Goal: Information Seeking & Learning: Learn about a topic

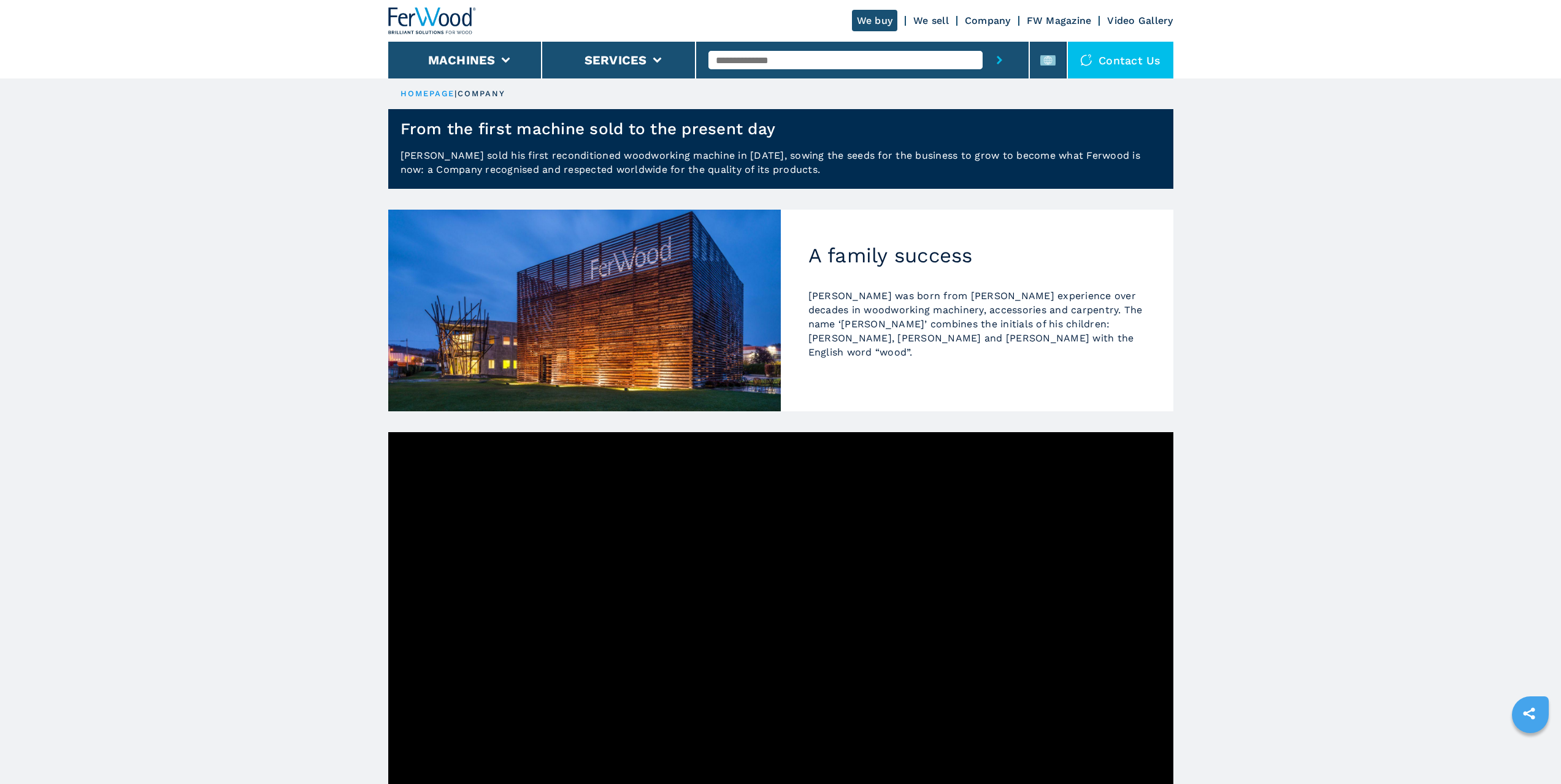
click at [437, 14] on img at bounding box center [433, 20] width 89 height 27
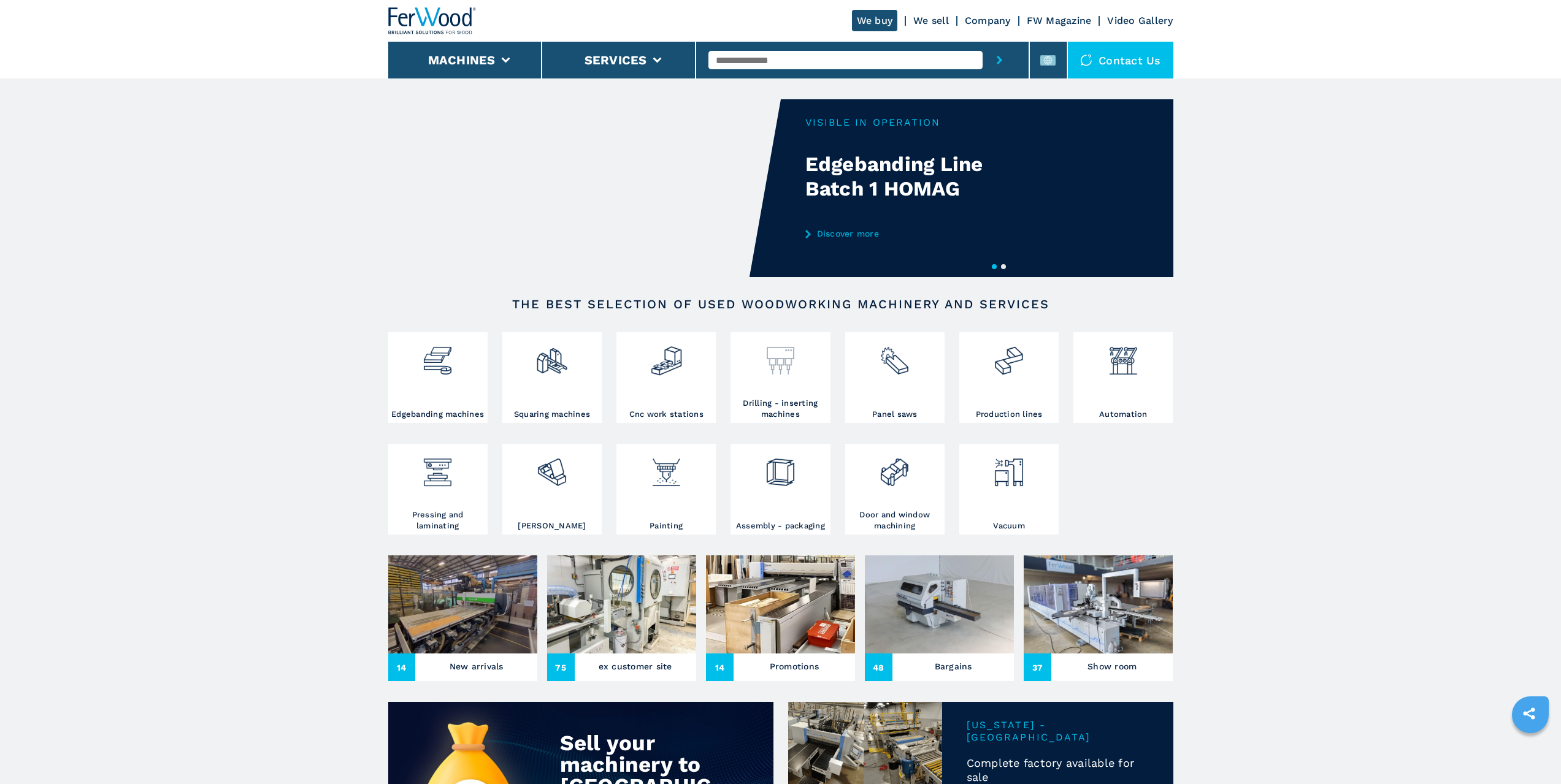
click at [784, 376] on img at bounding box center [780, 356] width 32 height 42
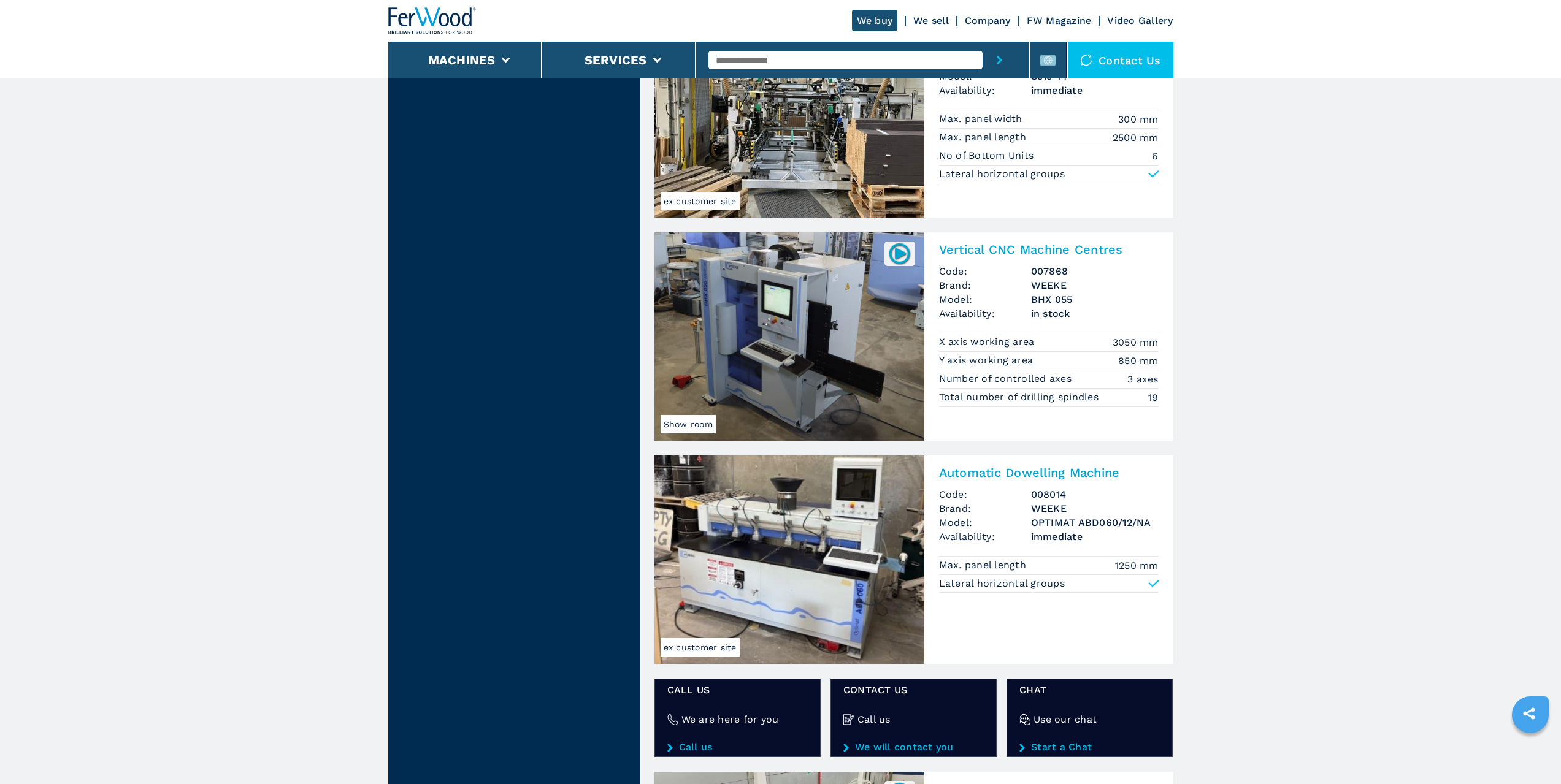
scroll to position [1349, 0]
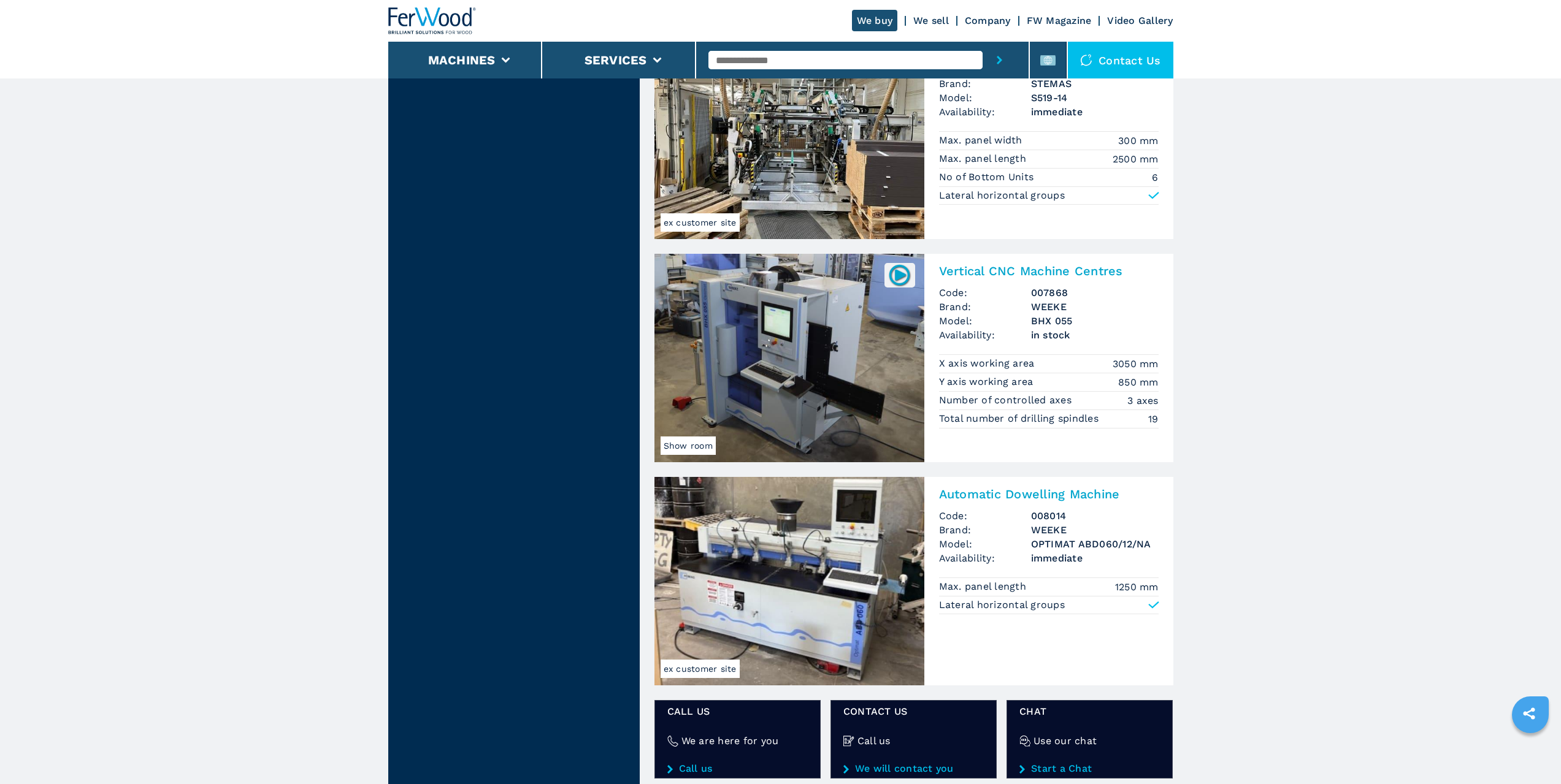
click at [816, 328] on img at bounding box center [790, 358] width 270 height 208
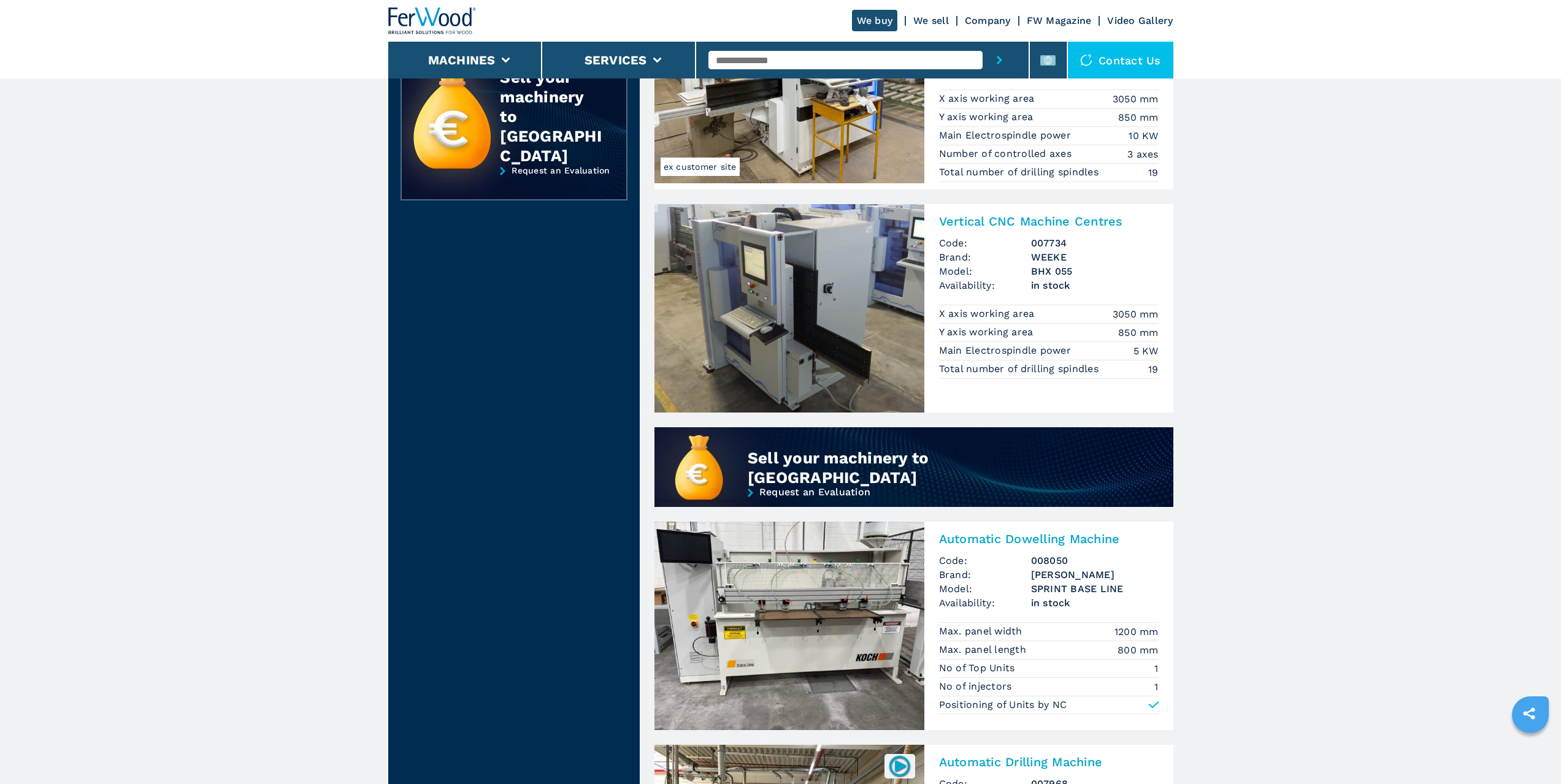
scroll to position [552, 0]
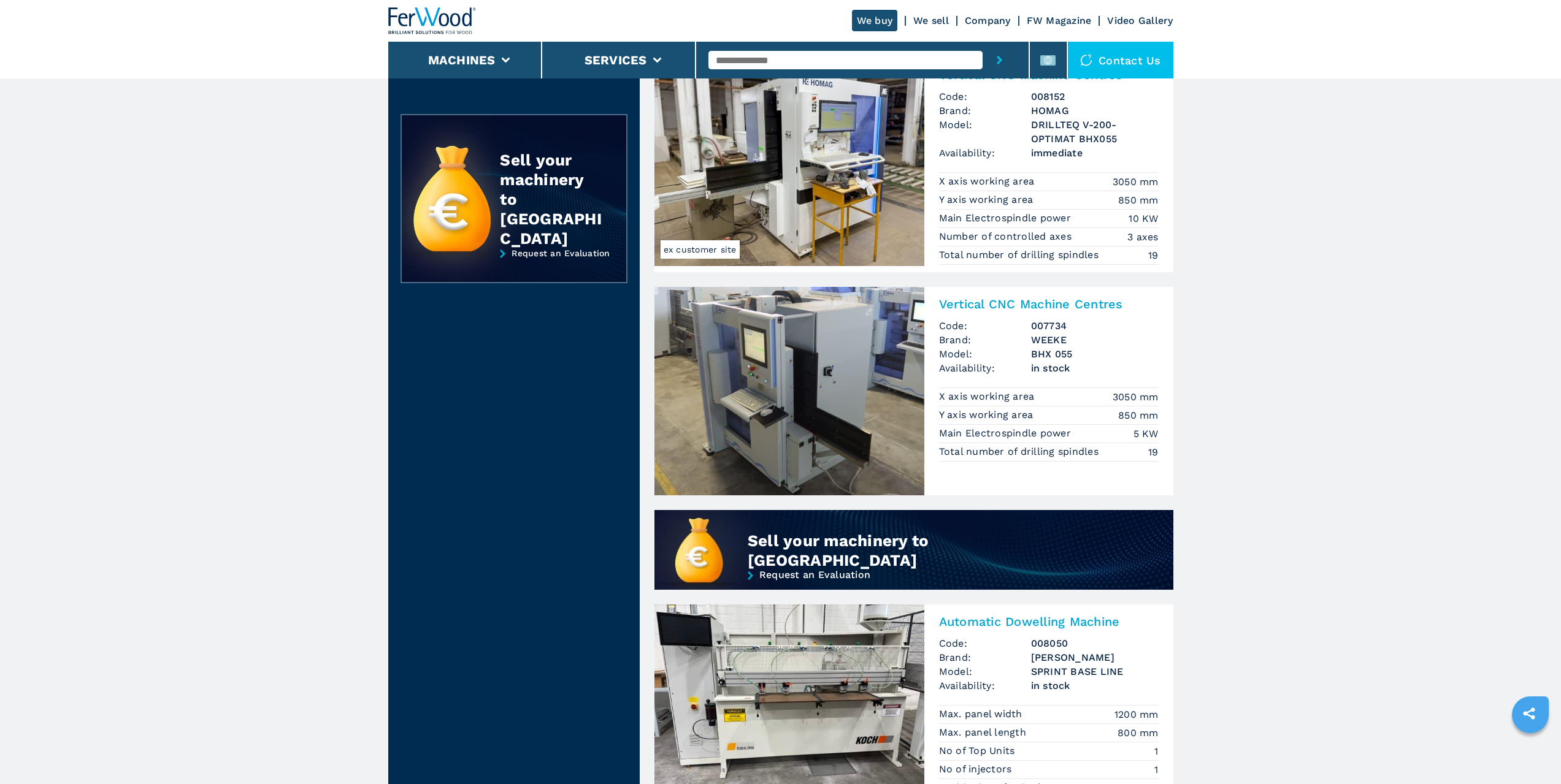
click at [792, 374] on img at bounding box center [790, 391] width 270 height 208
click at [781, 391] on img at bounding box center [790, 391] width 270 height 208
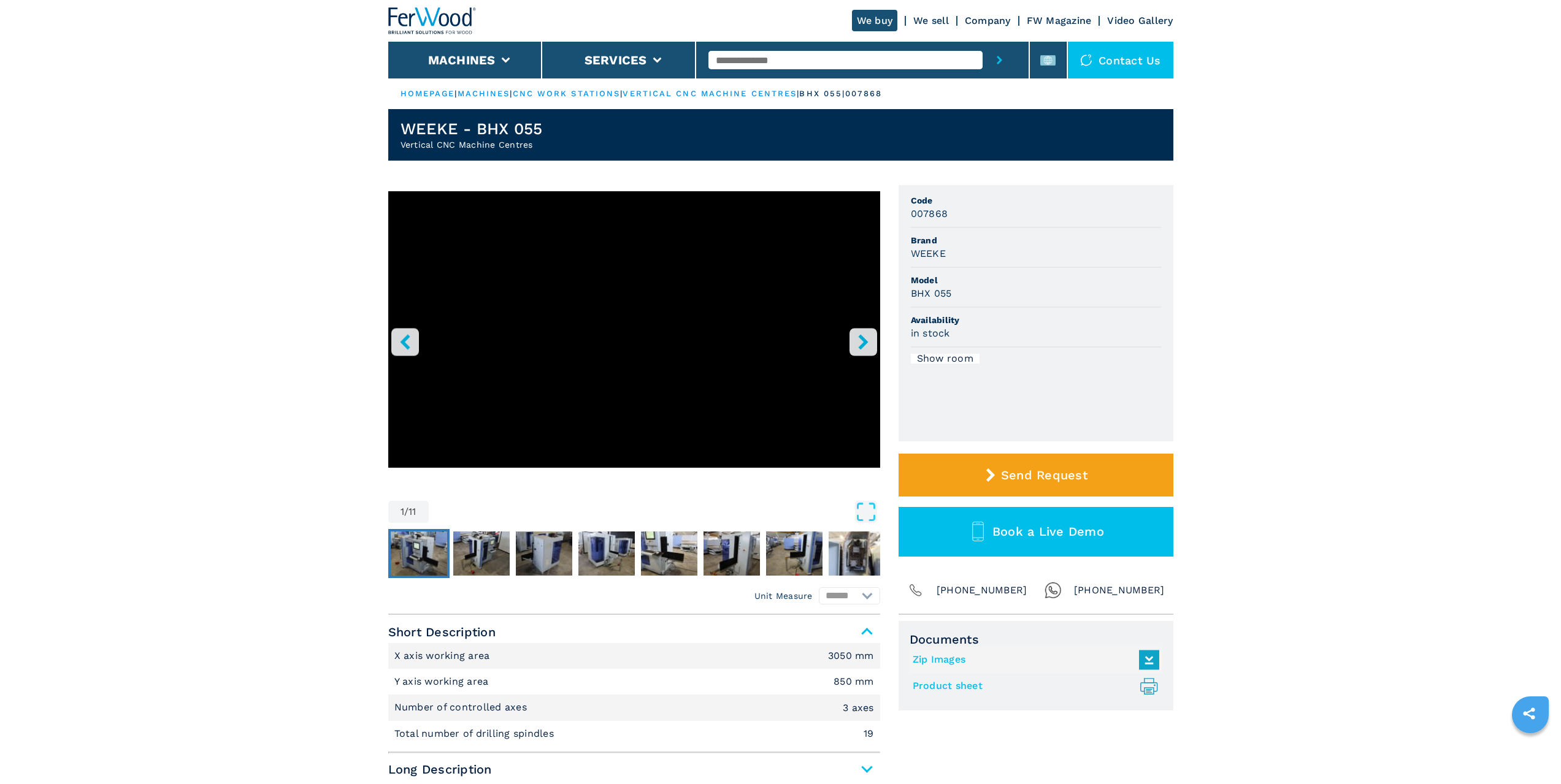
click at [404, 550] on img "Go to Slide 2" at bounding box center [419, 554] width 56 height 44
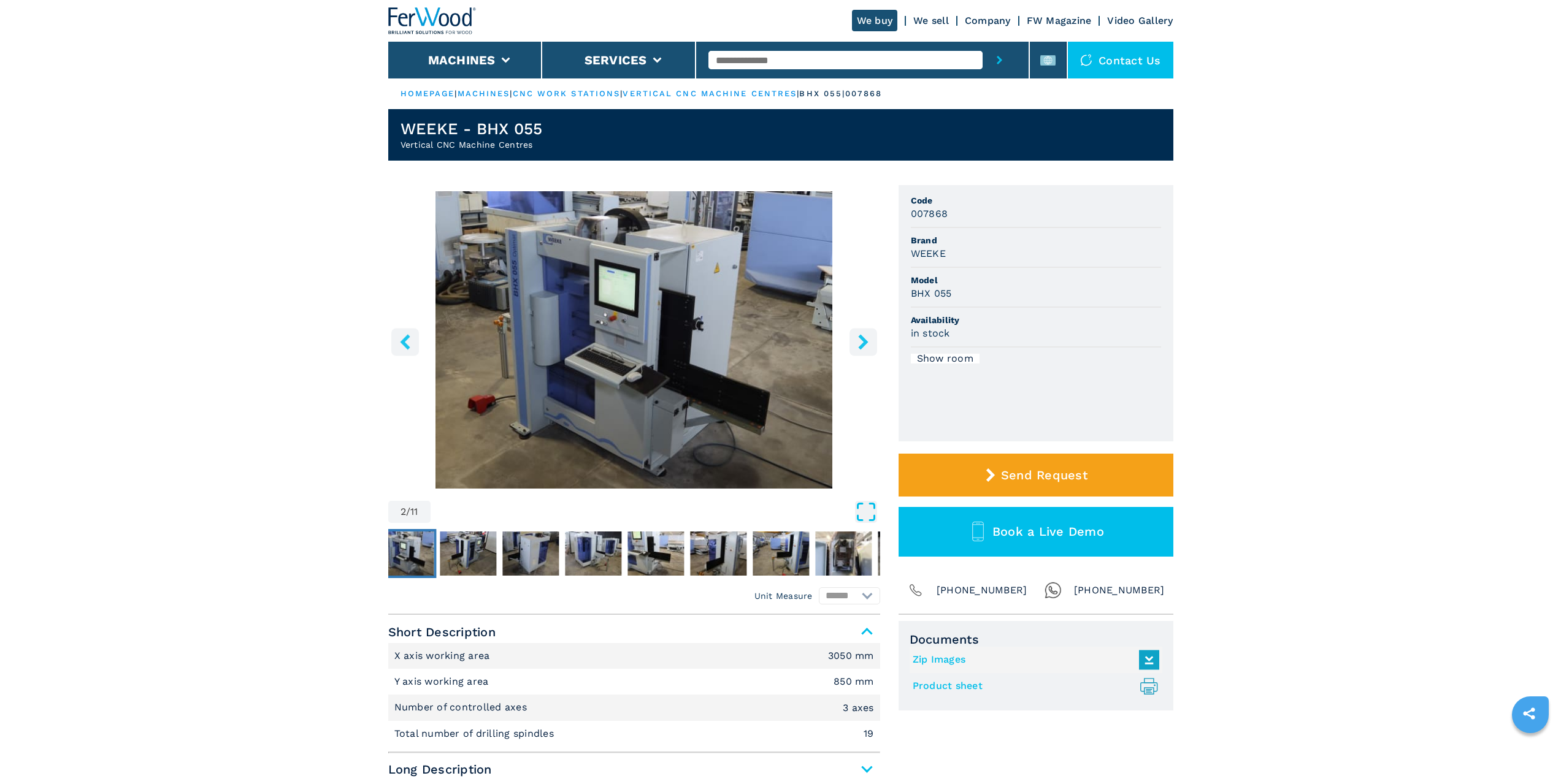
click at [857, 514] on icon "Open Fullscreen" at bounding box center [866, 512] width 22 height 22
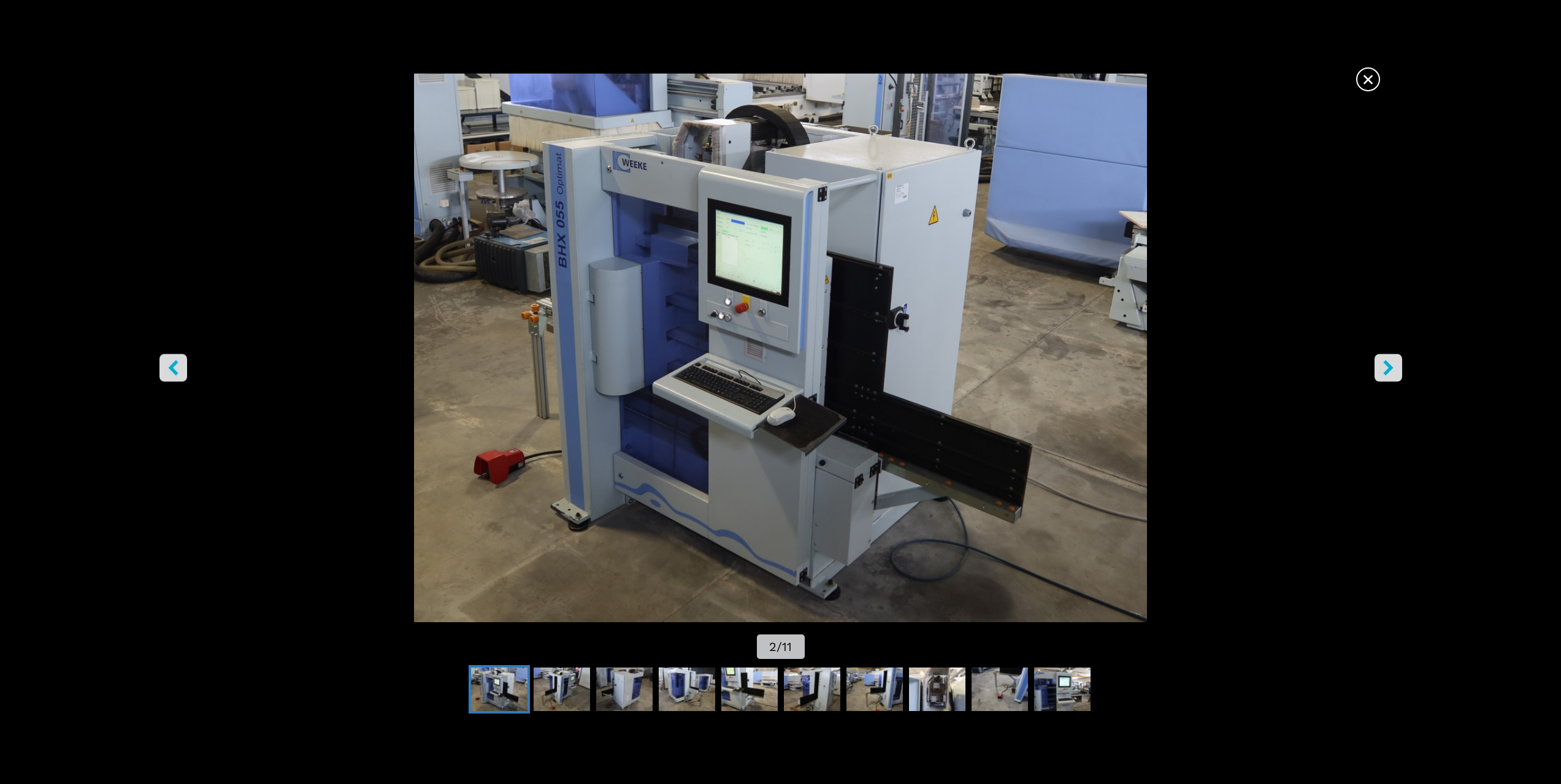
click at [1383, 369] on icon "right-button" at bounding box center [1388, 367] width 16 height 16
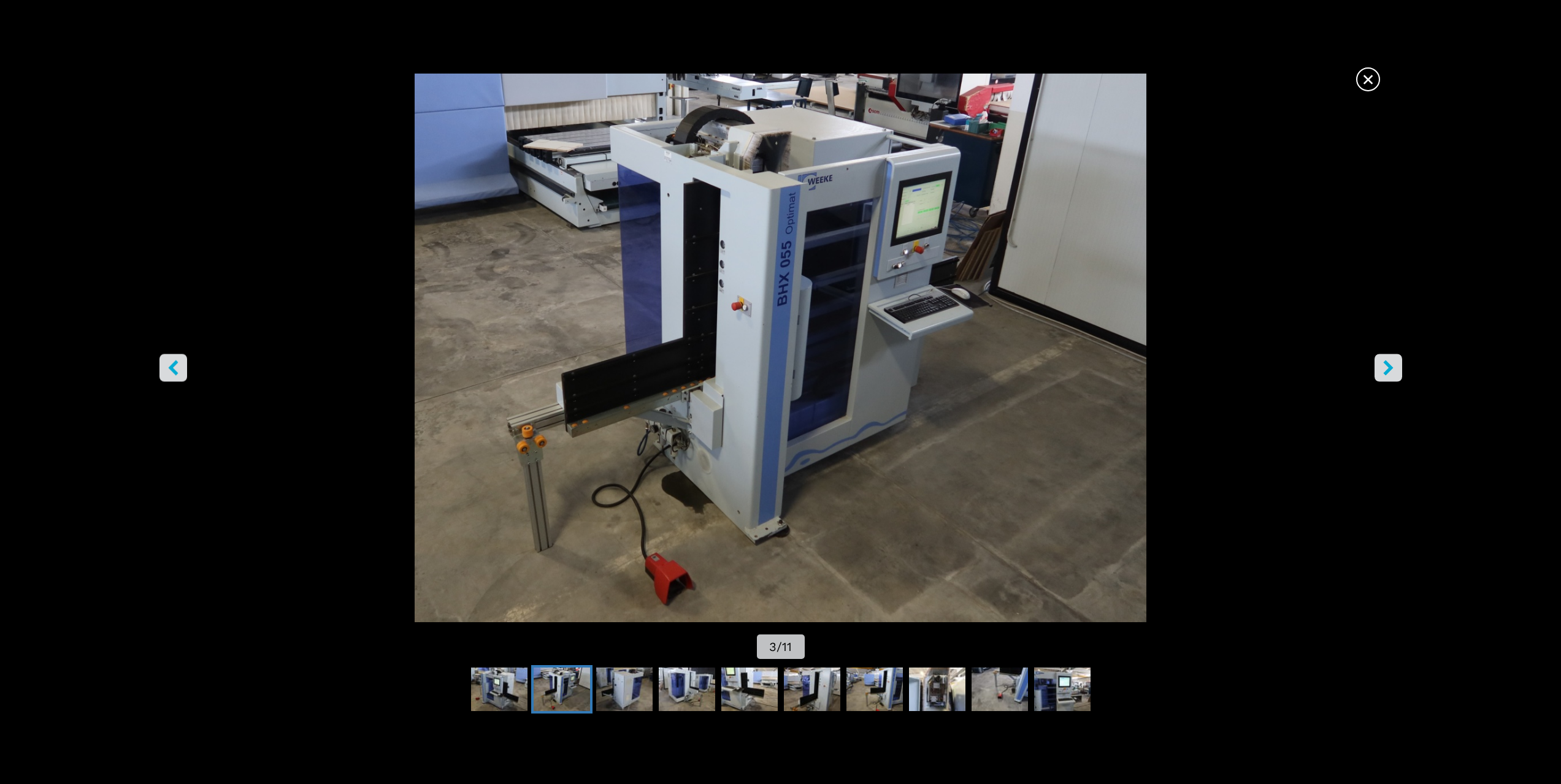
click at [1383, 369] on icon "right-button" at bounding box center [1388, 367] width 16 height 16
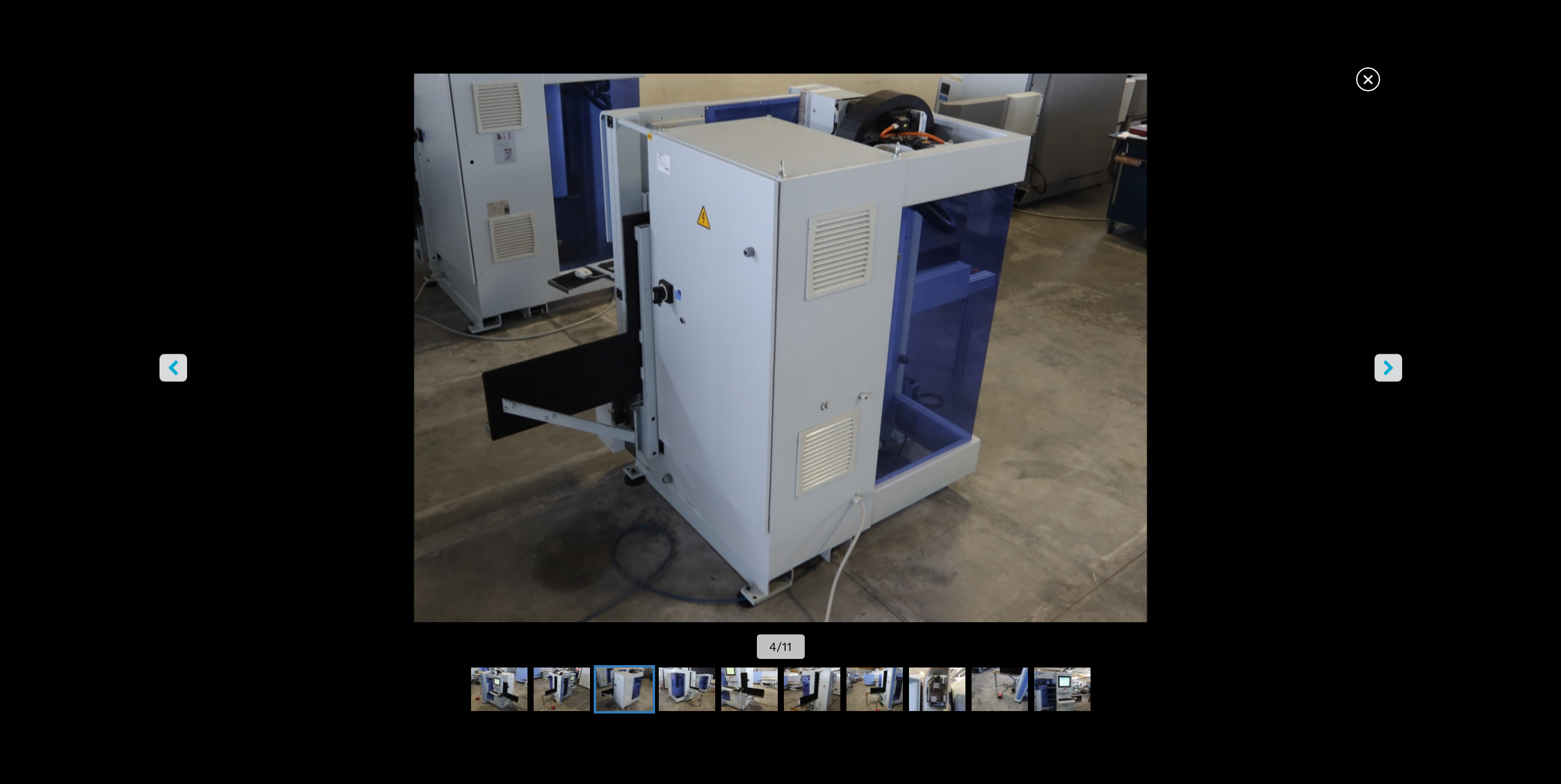
click at [1383, 369] on icon "right-button" at bounding box center [1388, 367] width 16 height 16
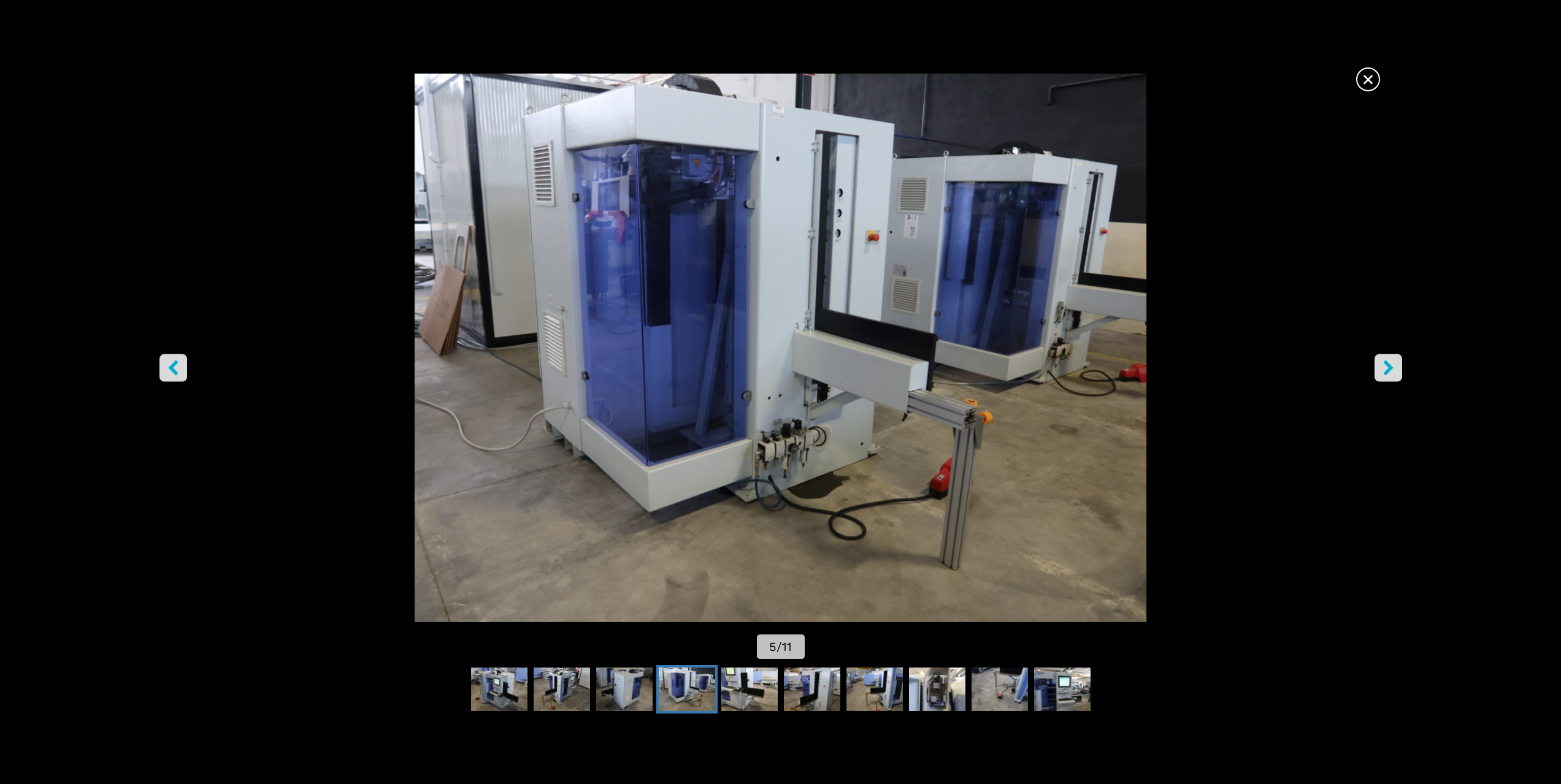
click at [1394, 365] on icon "right-button" at bounding box center [1388, 367] width 16 height 16
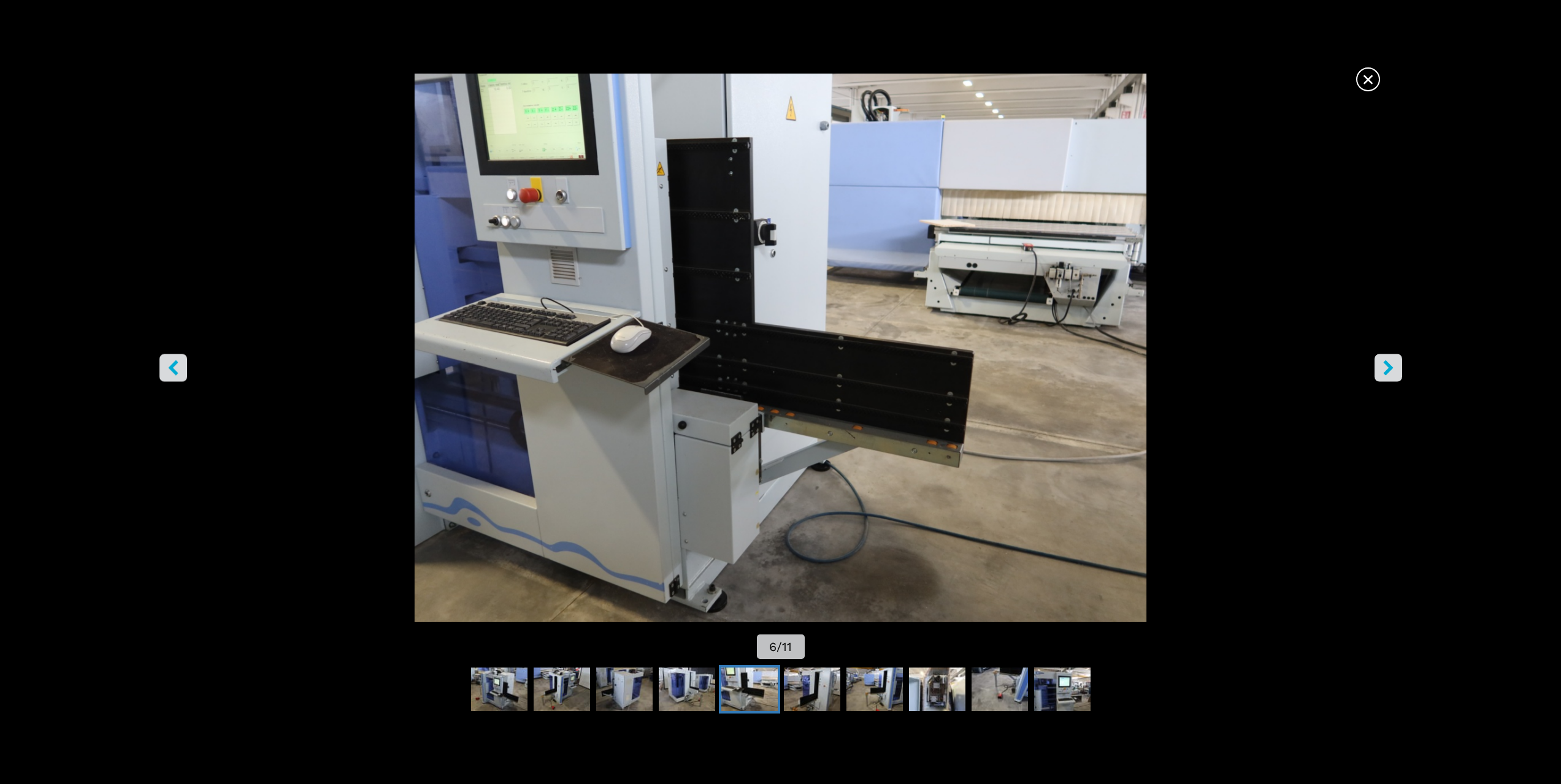
click at [1388, 374] on icon "right-button" at bounding box center [1388, 367] width 16 height 16
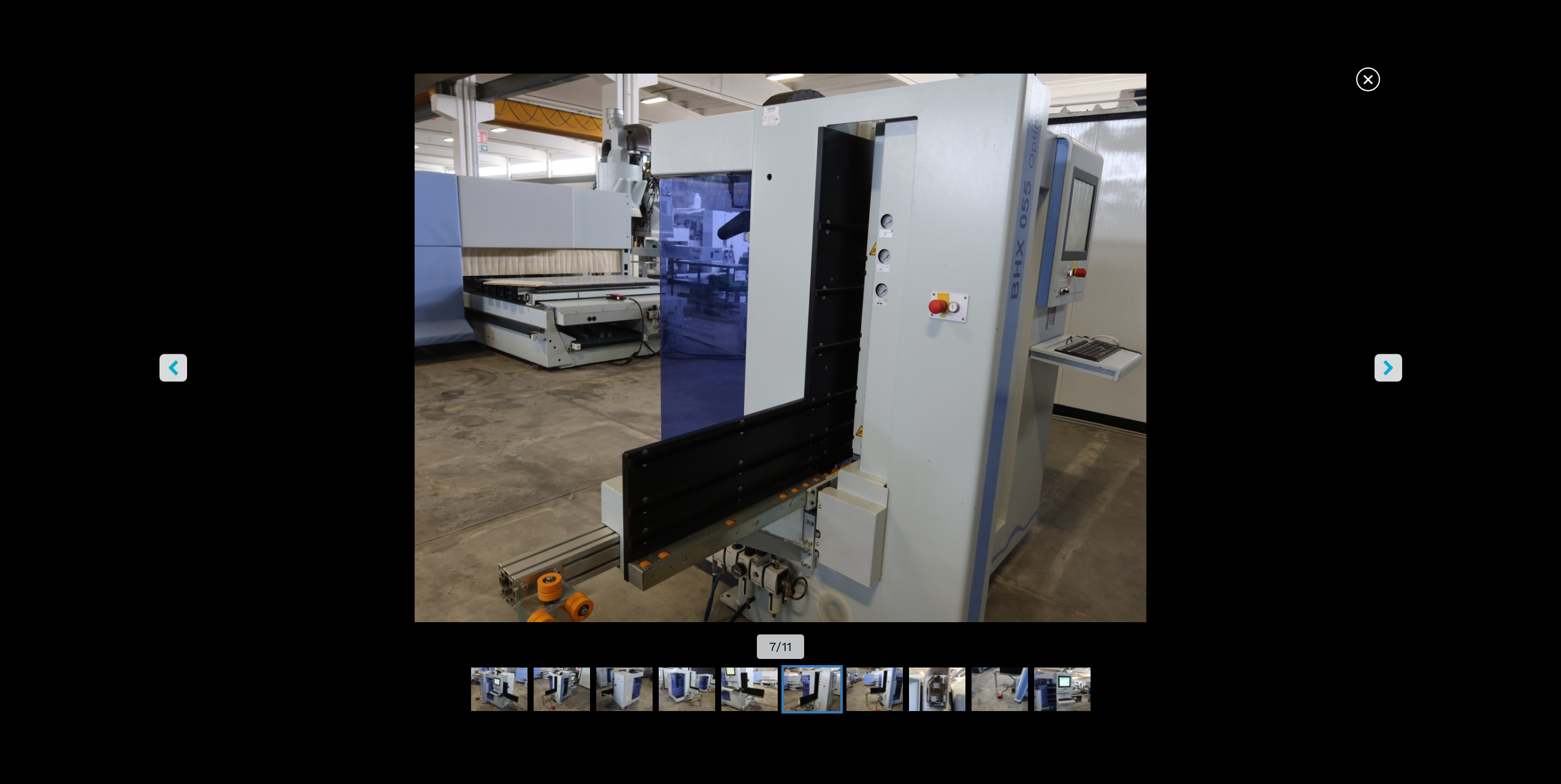
click at [1388, 374] on icon "right-button" at bounding box center [1388, 367] width 16 height 16
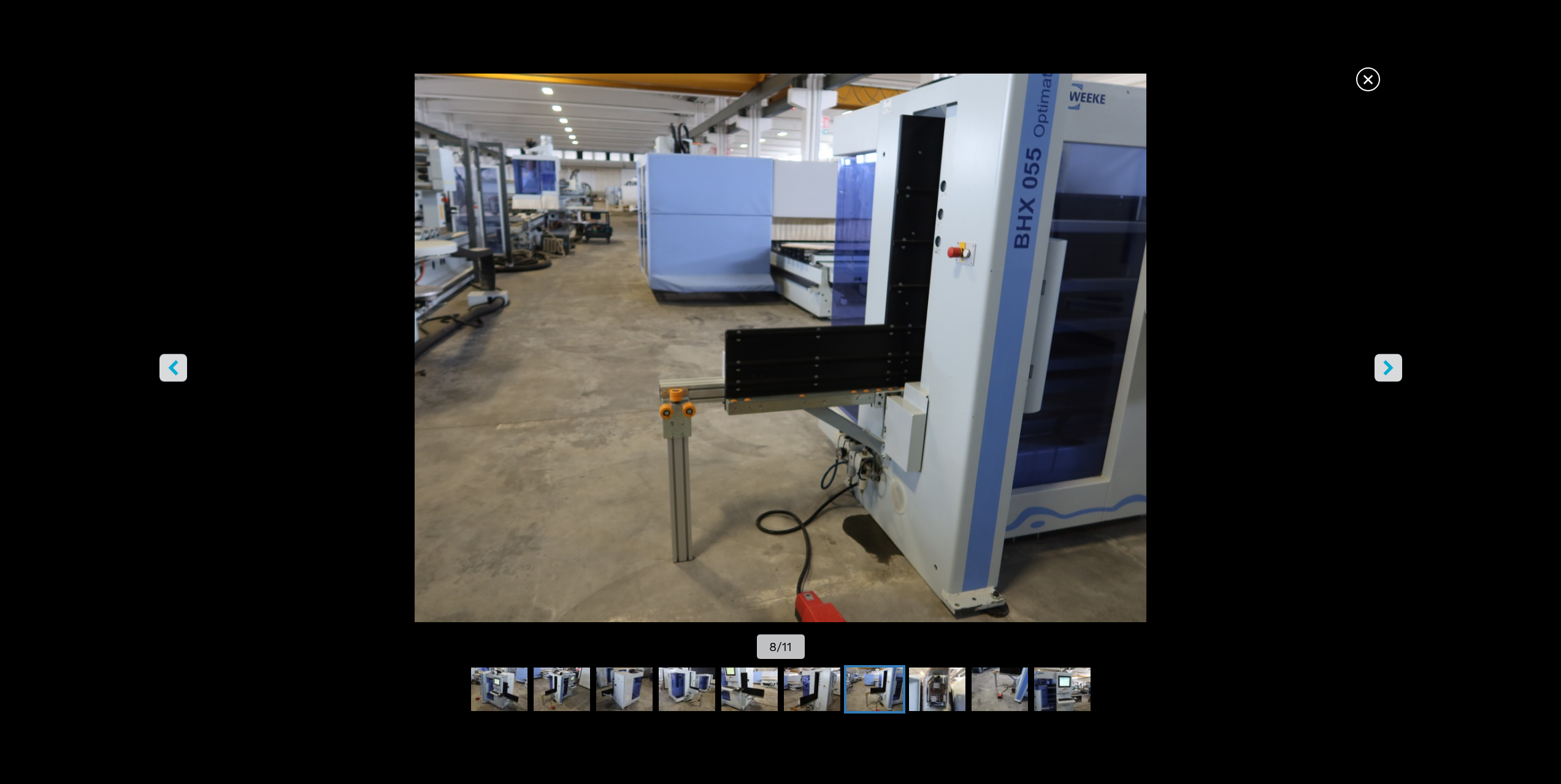
click at [1364, 78] on span "×" at bounding box center [1368, 77] width 21 height 21
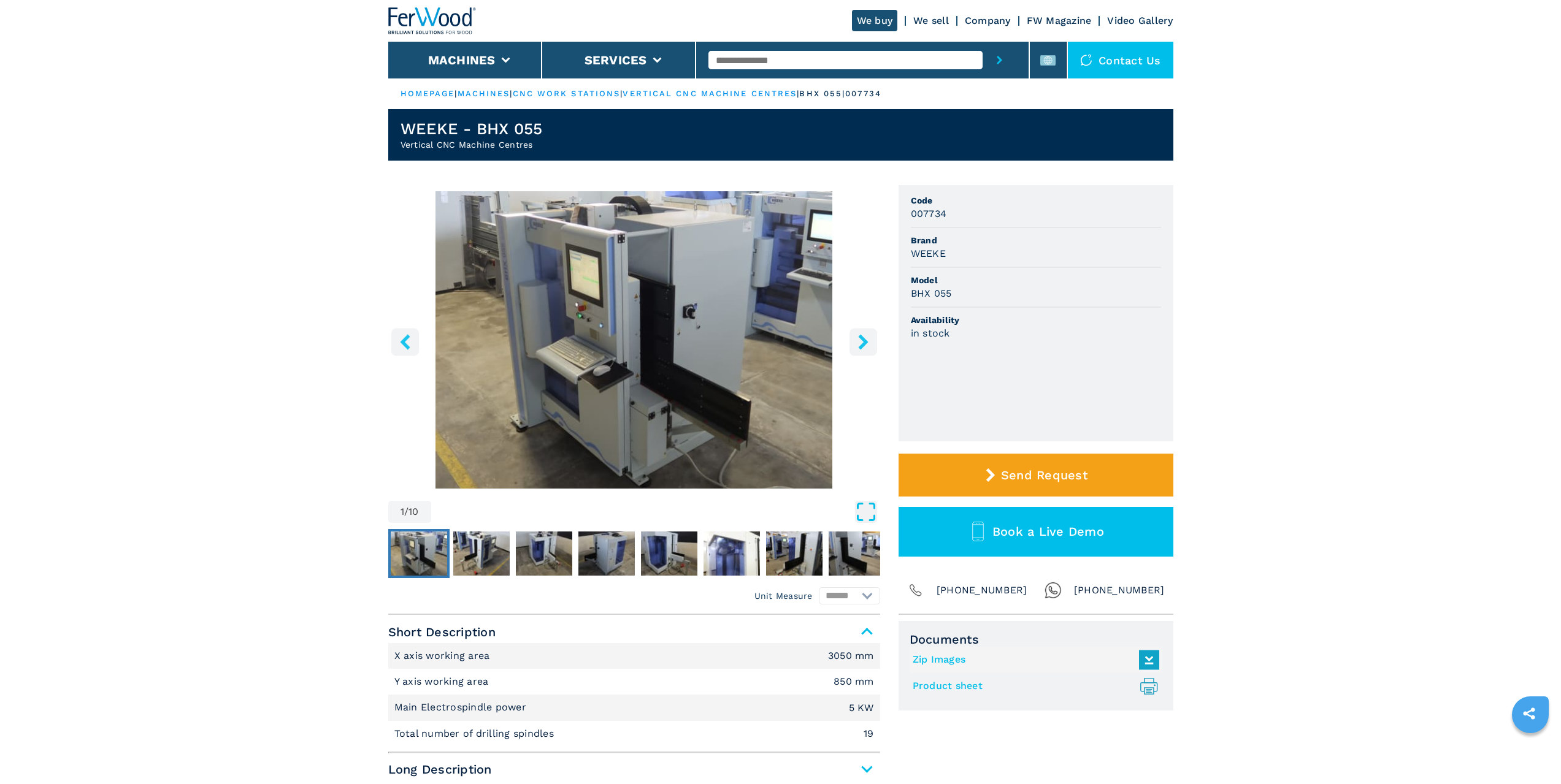
click at [865, 508] on icon "Open Fullscreen" at bounding box center [866, 512] width 22 height 22
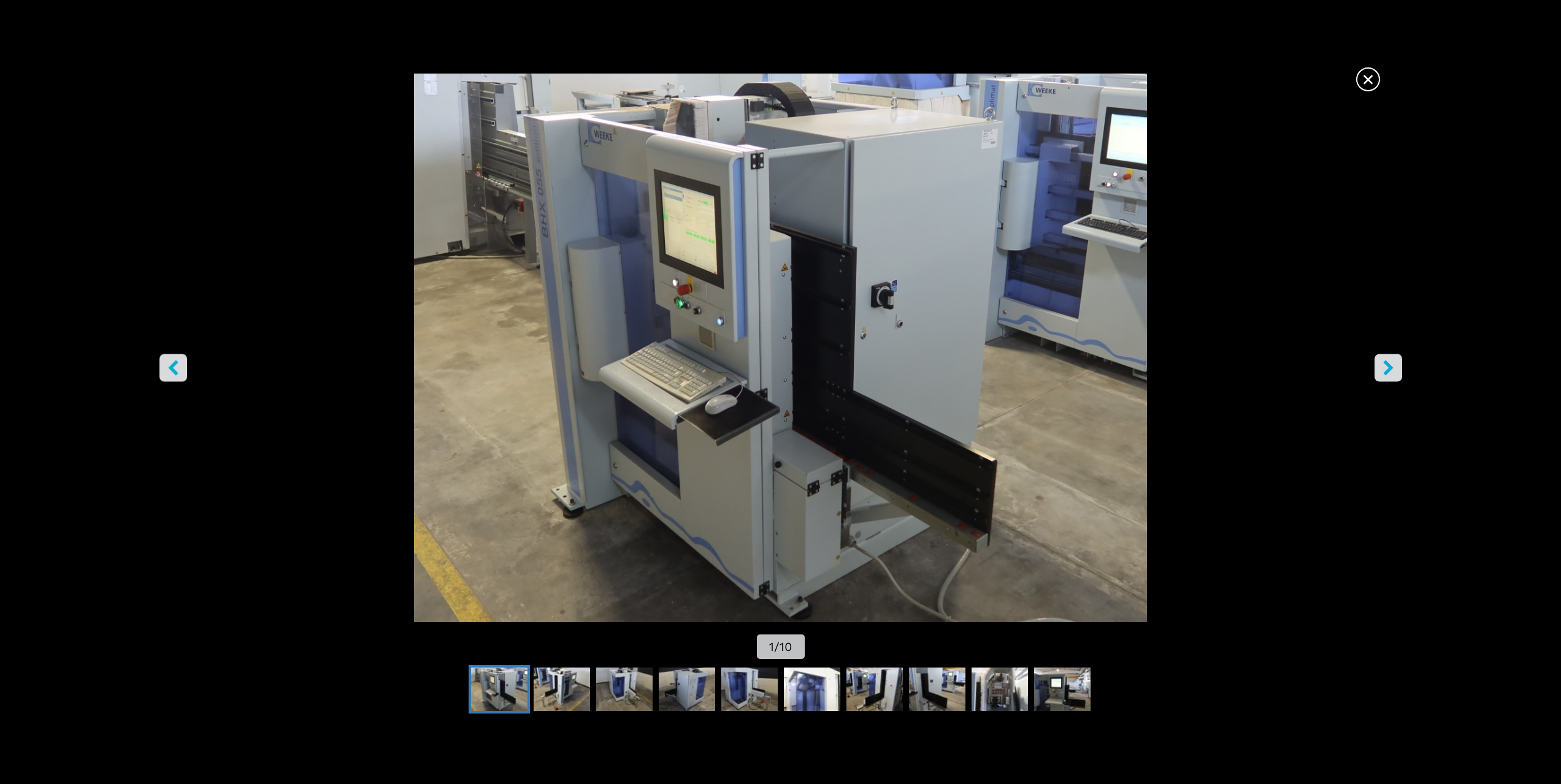
click at [1394, 364] on icon "right-button" at bounding box center [1388, 367] width 16 height 16
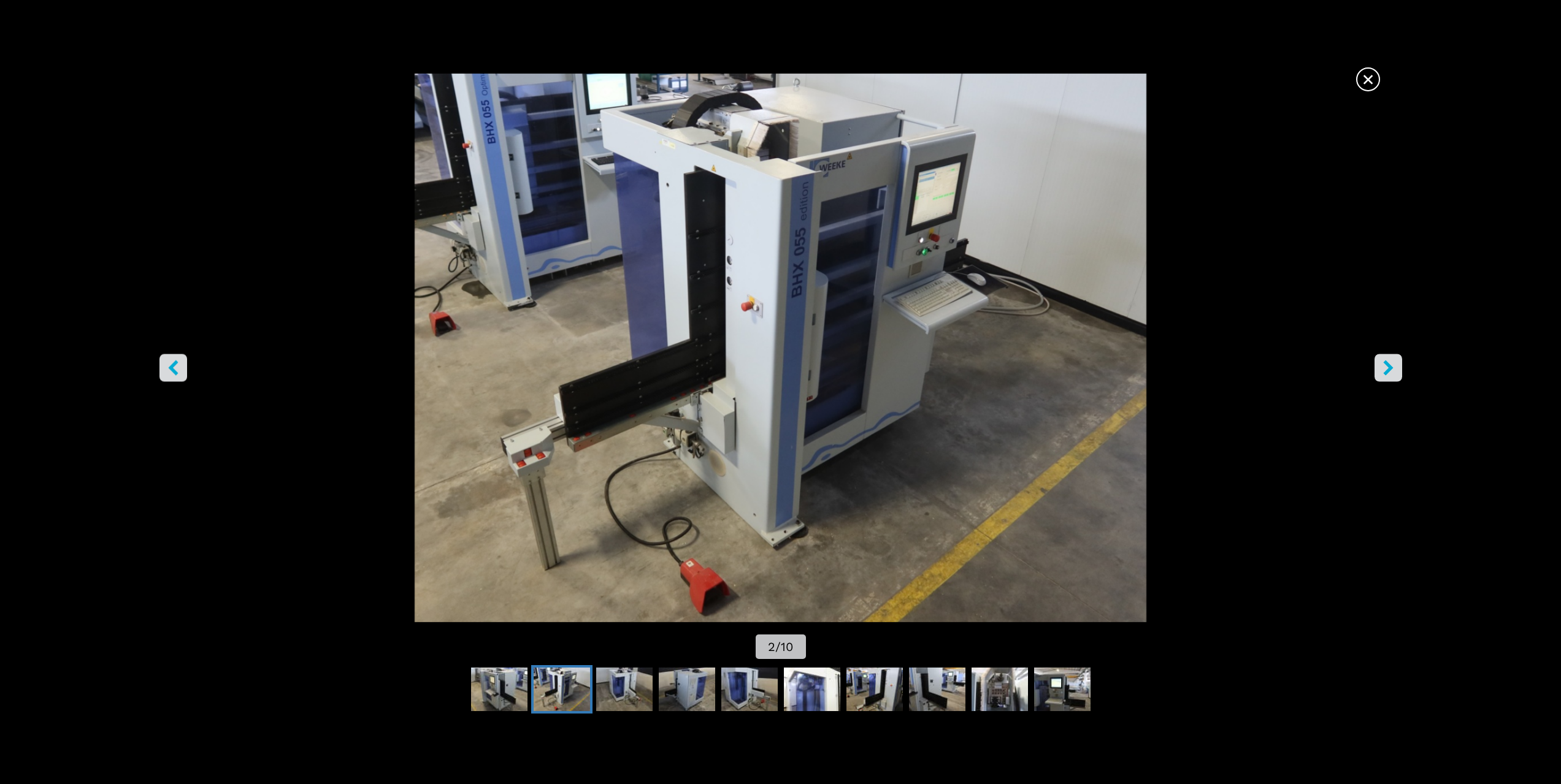
click at [1394, 364] on icon "right-button" at bounding box center [1388, 367] width 16 height 16
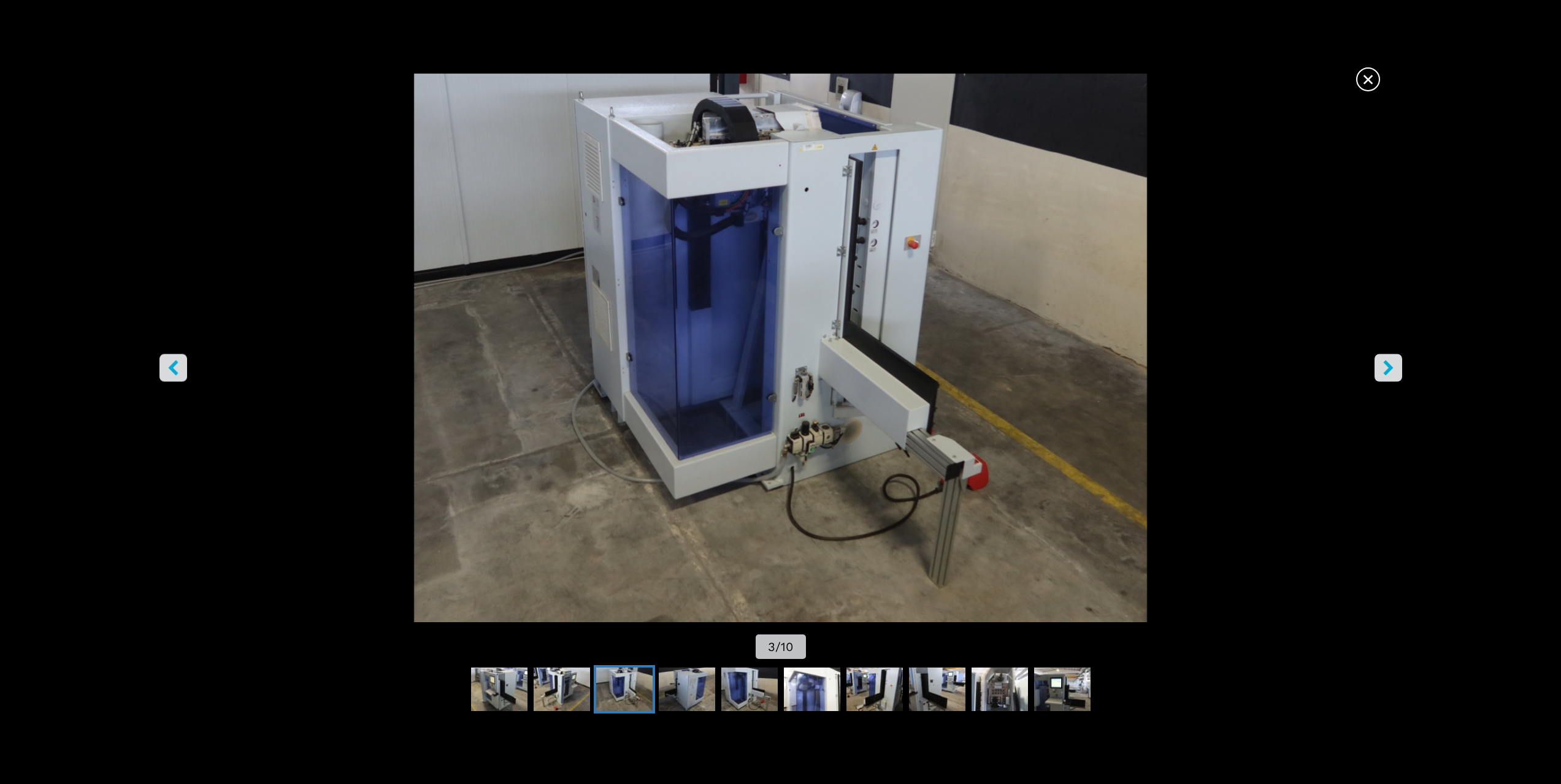
click at [1394, 364] on icon "right-button" at bounding box center [1388, 367] width 16 height 16
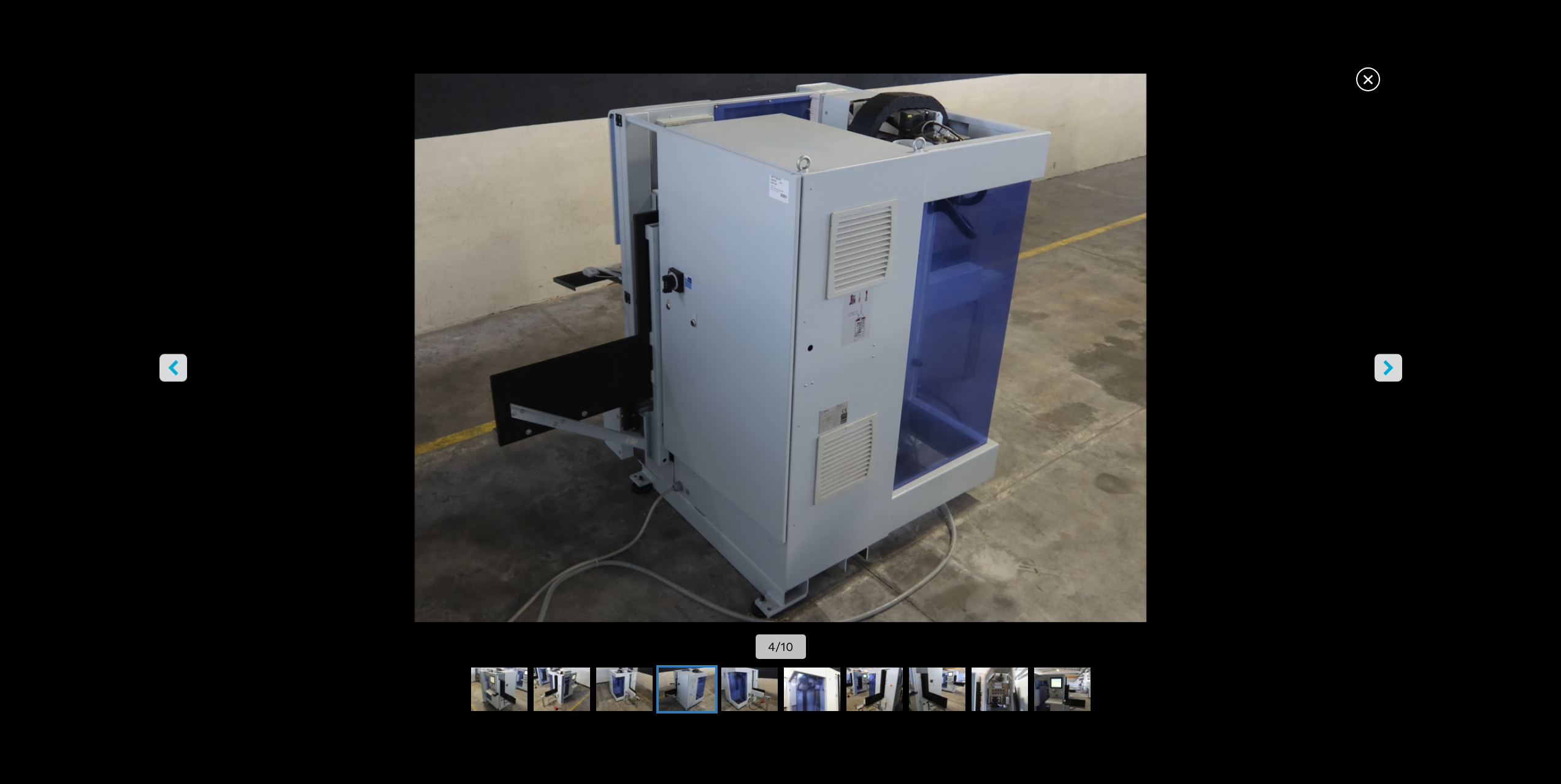
click at [1394, 364] on icon "right-button" at bounding box center [1388, 367] width 16 height 16
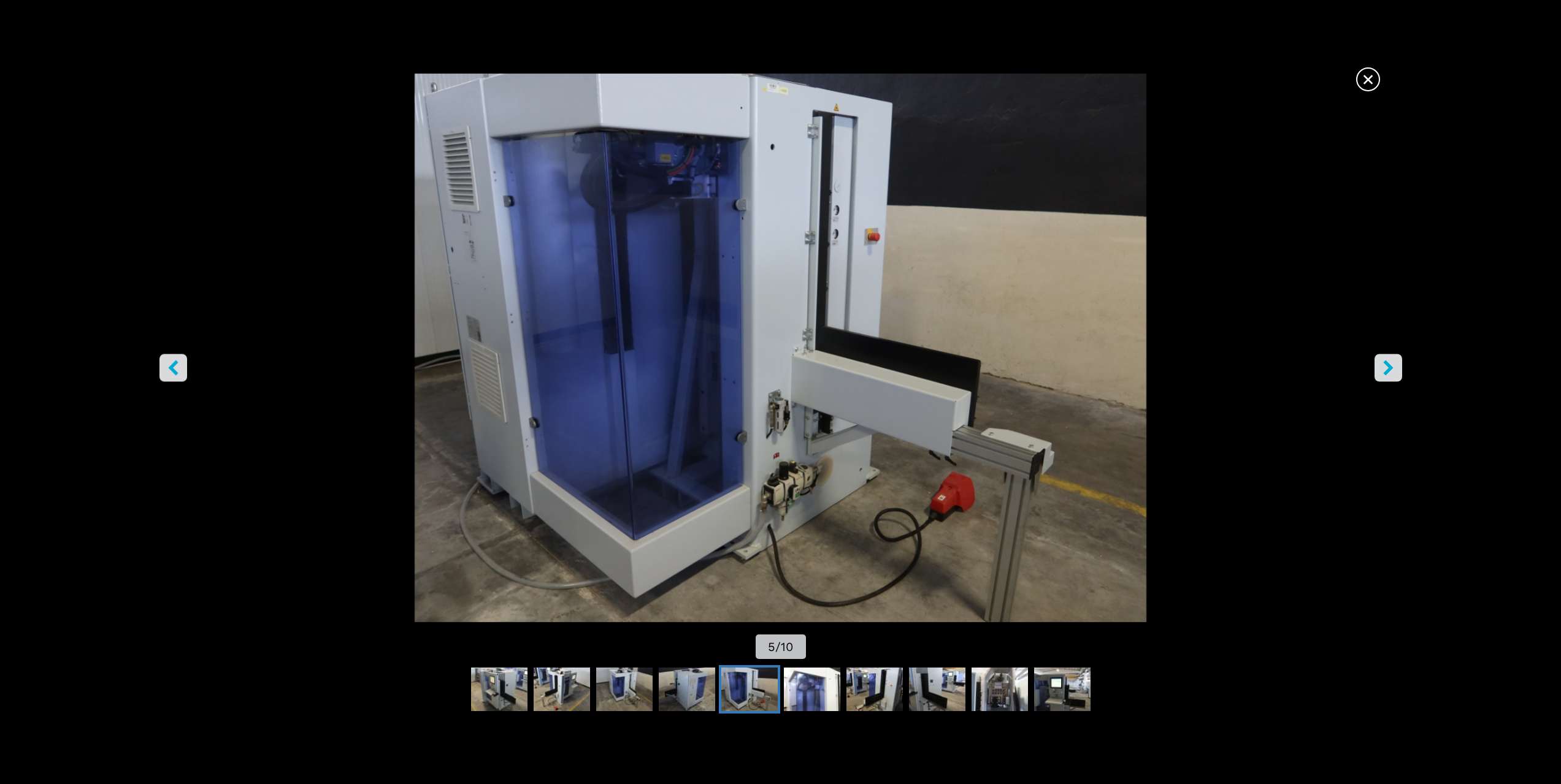
click at [1394, 364] on icon "right-button" at bounding box center [1388, 367] width 16 height 16
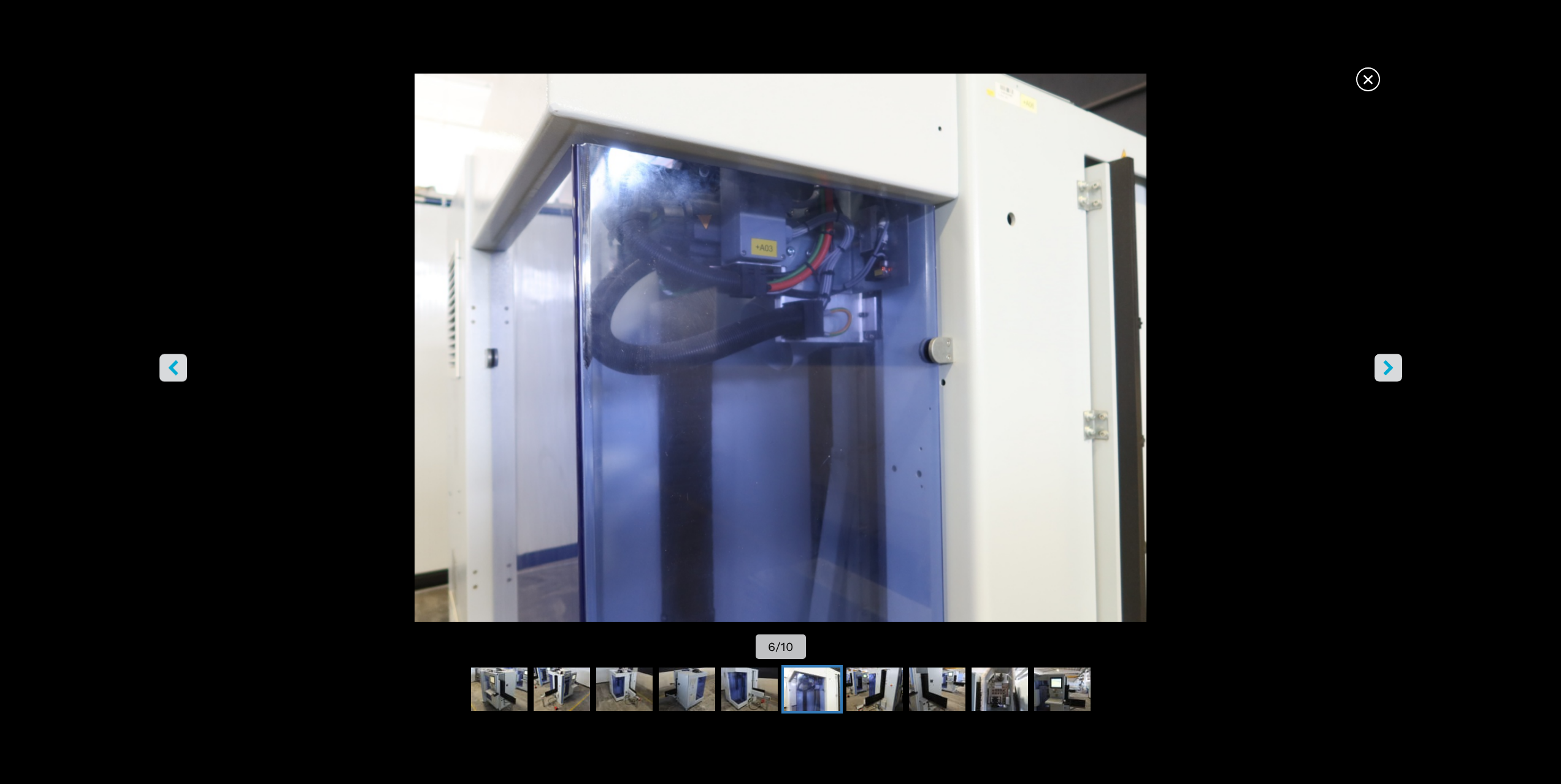
click at [1394, 364] on icon "right-button" at bounding box center [1388, 367] width 16 height 16
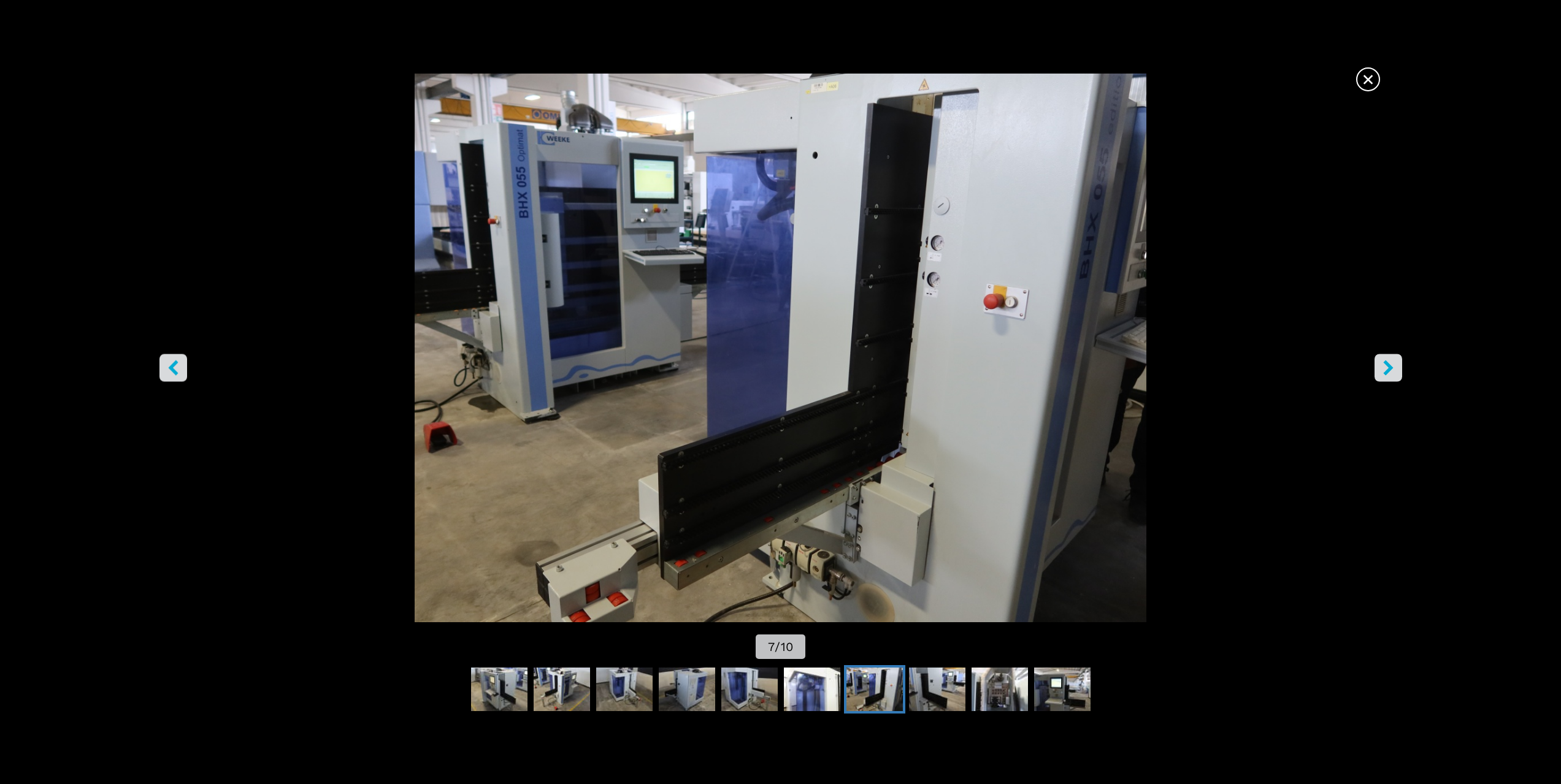
click at [1385, 367] on icon "right-button" at bounding box center [1388, 367] width 16 height 16
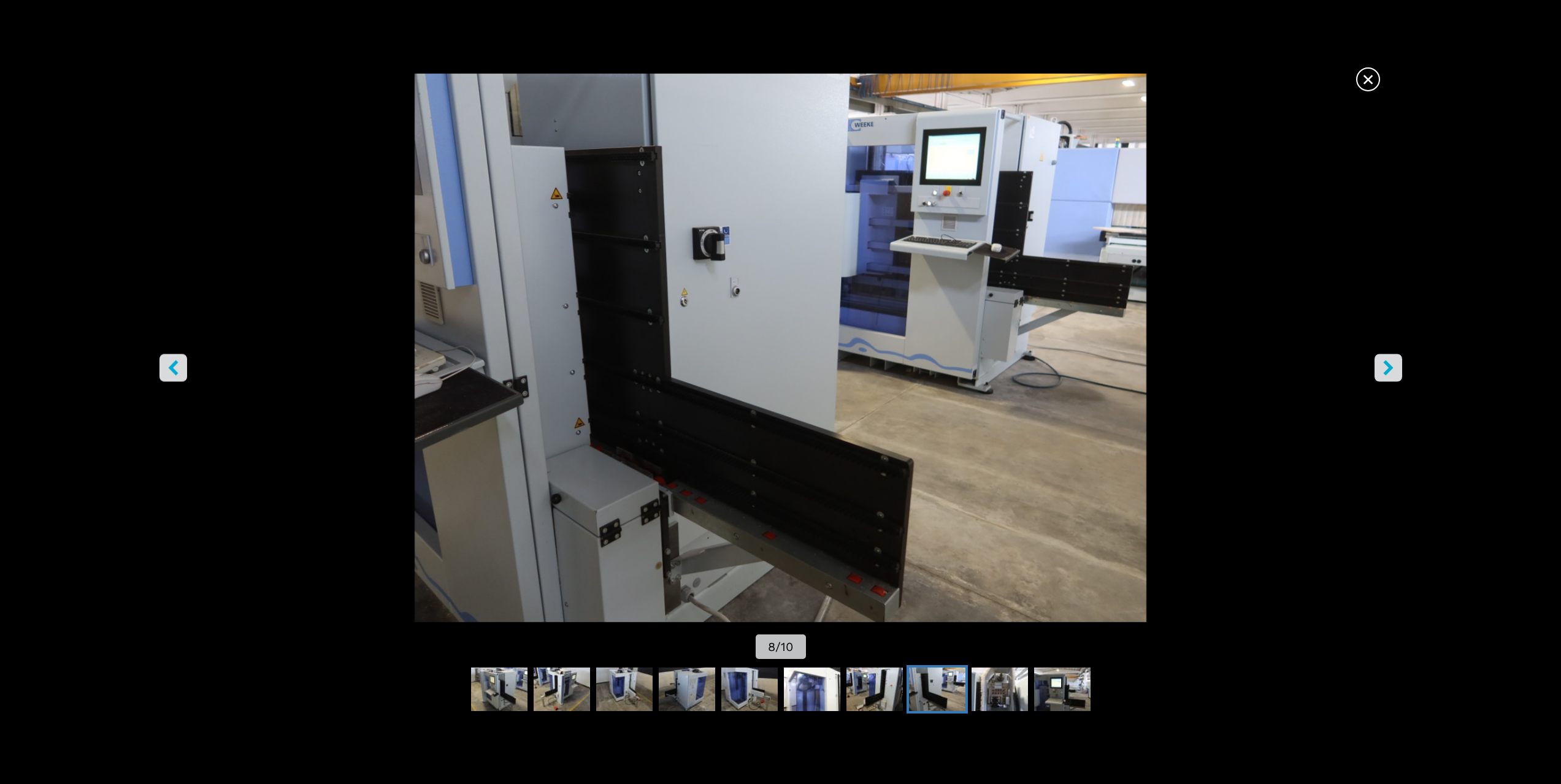
click at [1386, 364] on icon "right-button" at bounding box center [1388, 367] width 10 height 16
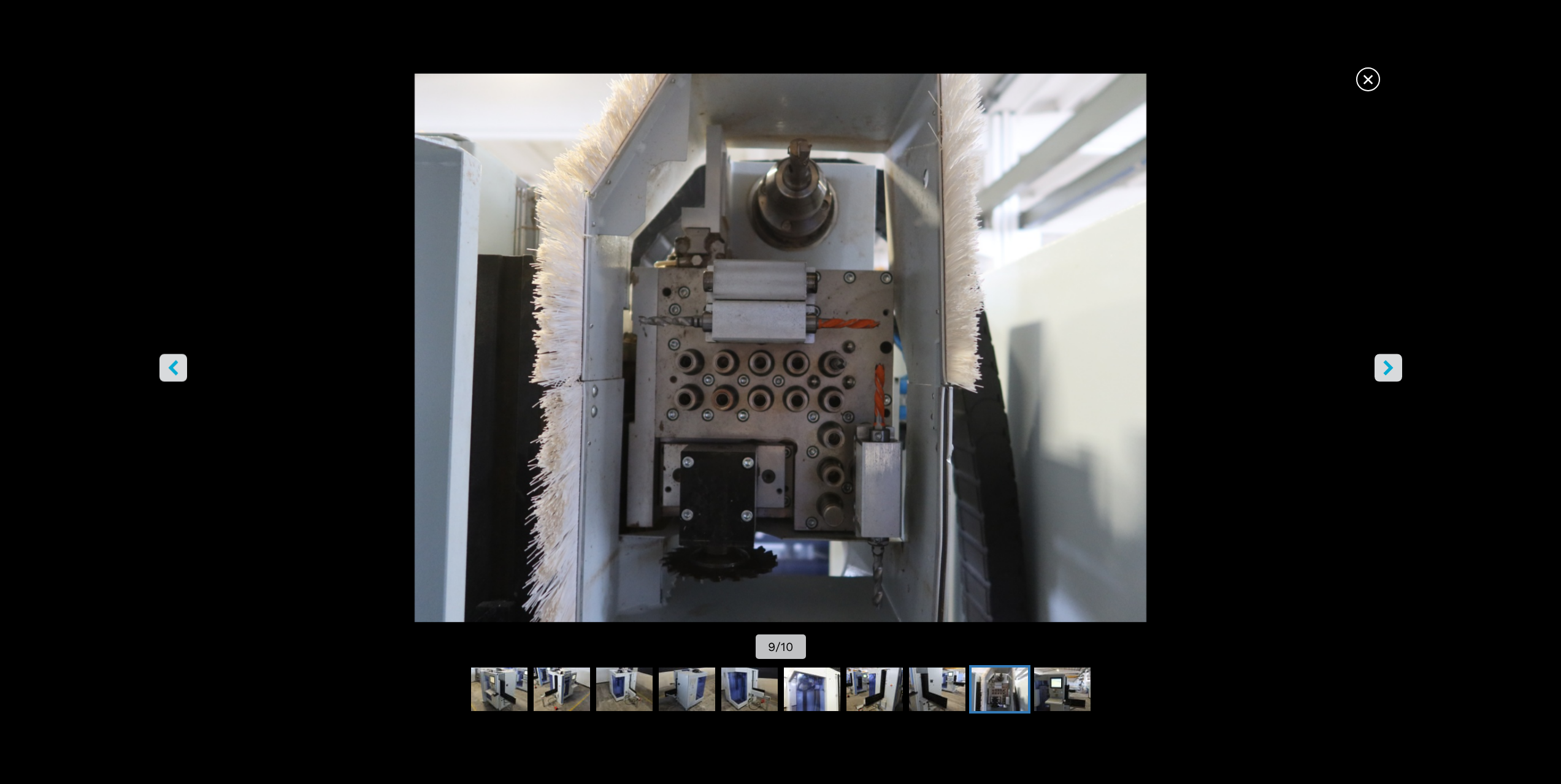
click at [1373, 84] on span "×" at bounding box center [1368, 77] width 21 height 21
